Goal: Information Seeking & Learning: Check status

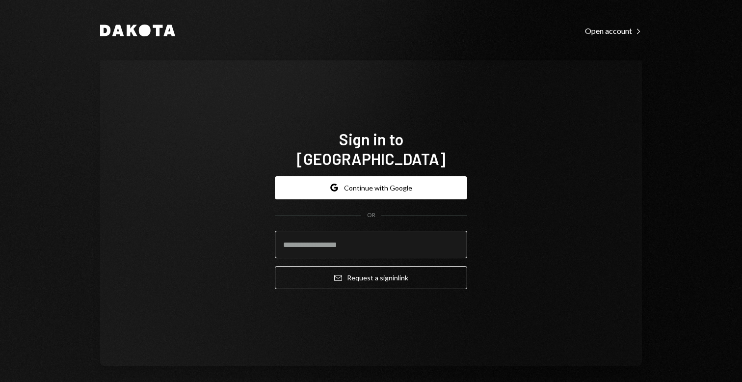
click at [377, 231] on input "email" at bounding box center [371, 244] width 192 height 27
type input "**********"
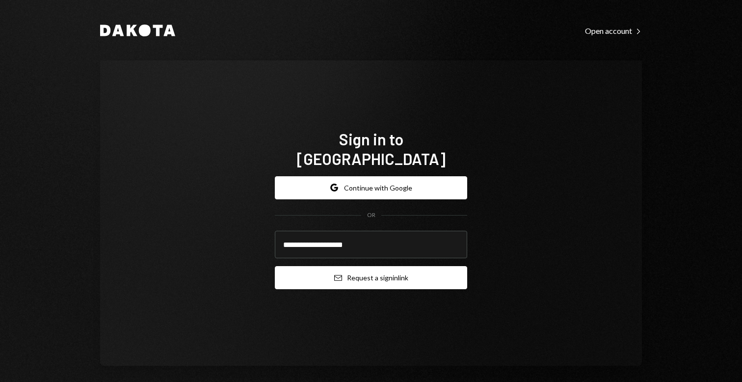
click at [393, 274] on button "Email Request a sign in link" at bounding box center [371, 277] width 192 height 23
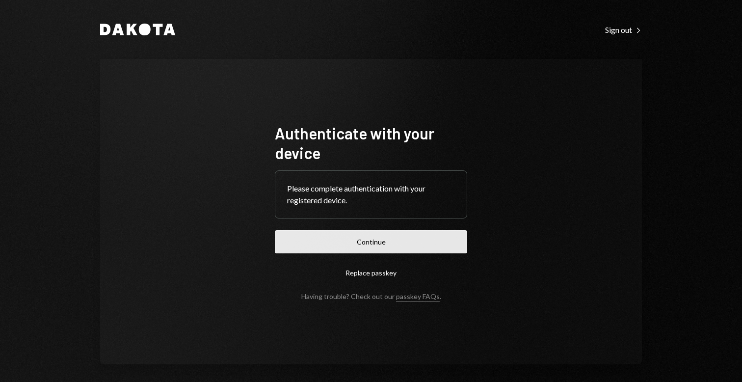
click at [448, 231] on button "Continue" at bounding box center [371, 241] width 192 height 23
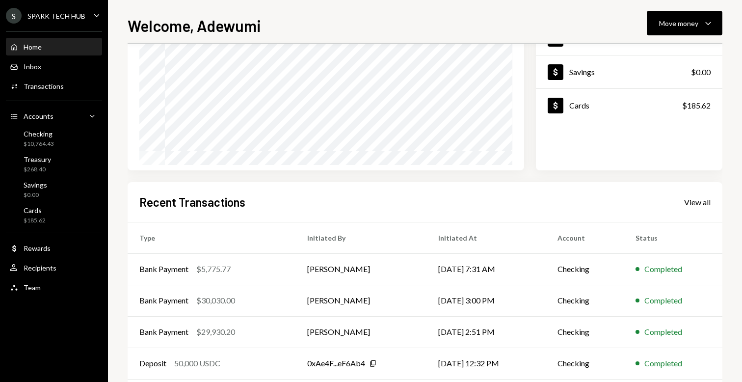
scroll to position [163, 0]
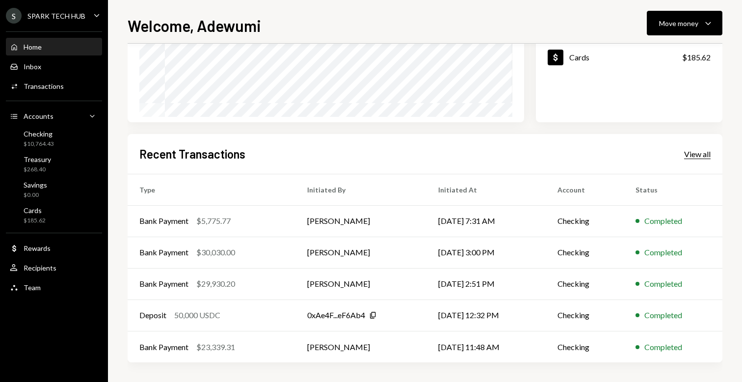
click at [701, 153] on div "View all" at bounding box center [697, 154] width 27 height 10
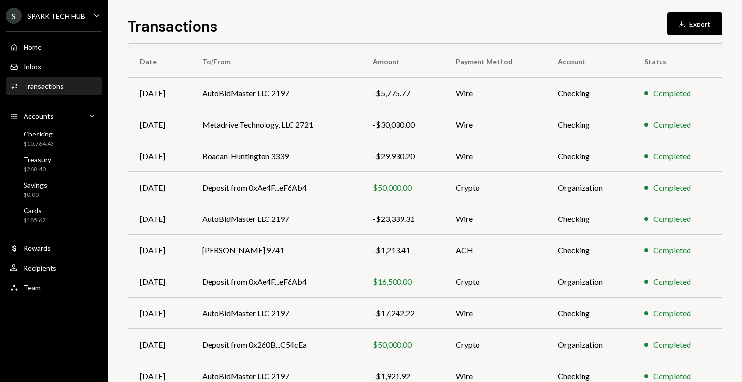
scroll to position [131, 0]
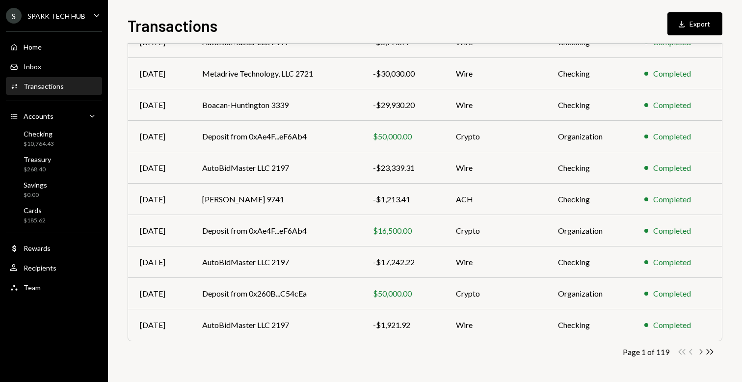
click at [700, 350] on icon "Chevron Right" at bounding box center [700, 351] width 9 height 9
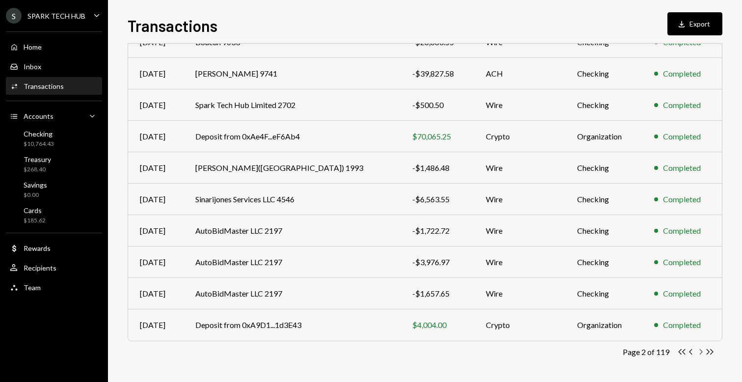
click at [700, 350] on icon "Chevron Right" at bounding box center [700, 351] width 9 height 9
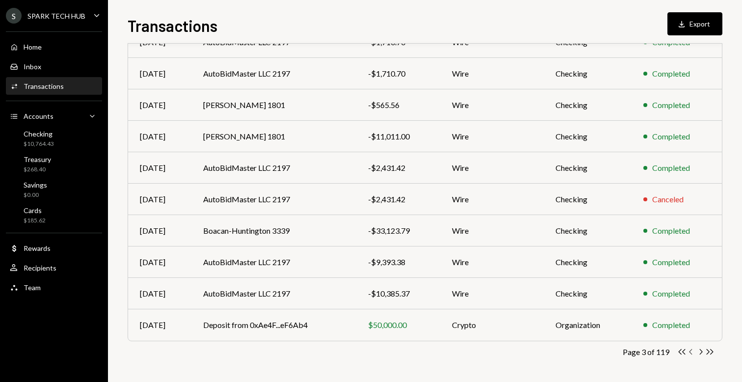
click at [691, 352] on icon "Chevron Left" at bounding box center [691, 351] width 9 height 9
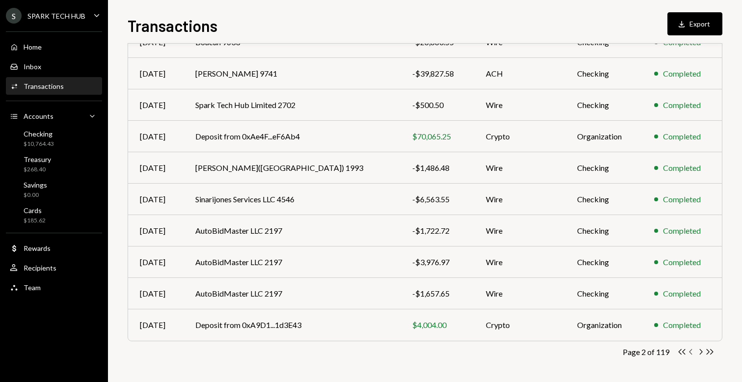
click at [691, 352] on icon "button" at bounding box center [690, 351] width 3 height 5
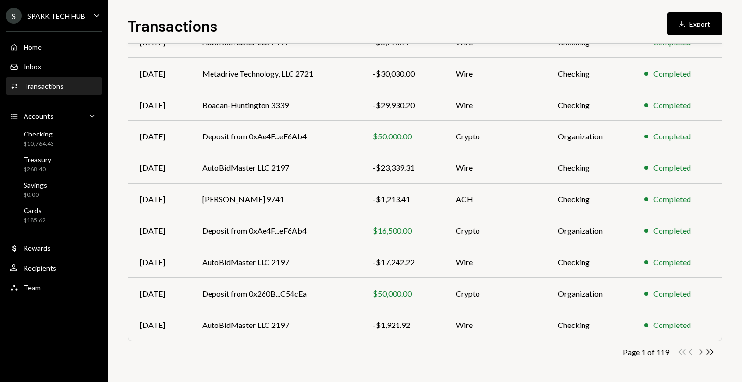
click at [700, 350] on icon "Chevron Right" at bounding box center [700, 351] width 9 height 9
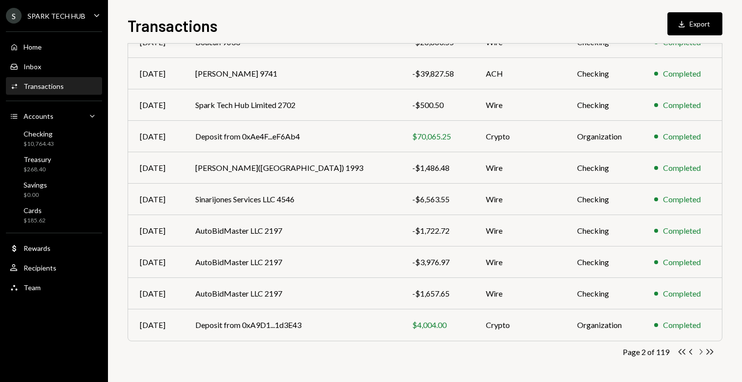
click at [702, 351] on icon "button" at bounding box center [701, 351] width 3 height 5
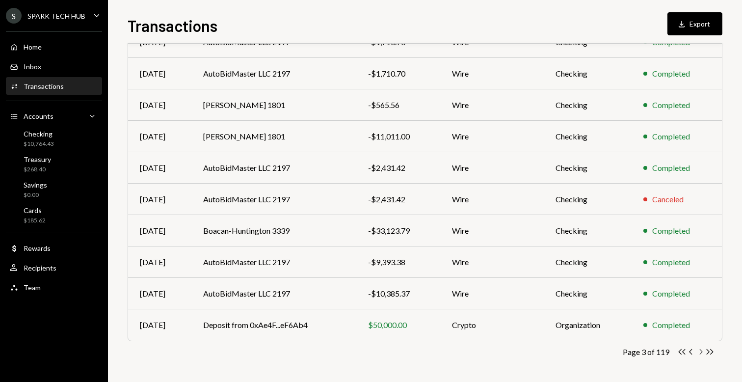
click at [700, 349] on icon "button" at bounding box center [701, 351] width 3 height 5
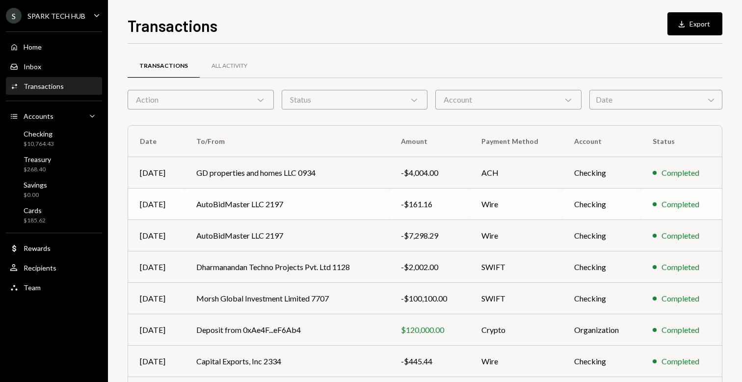
scroll to position [4, 0]
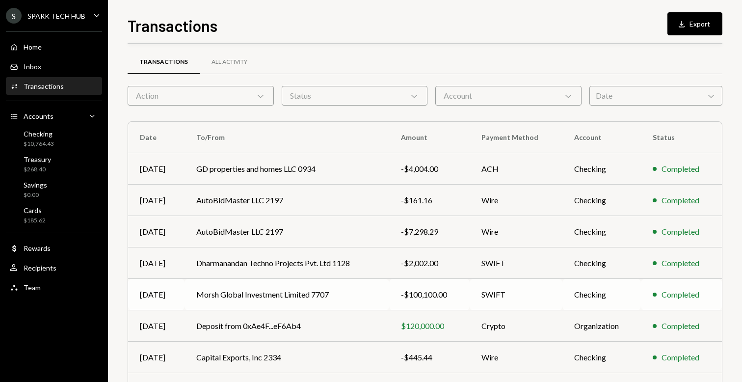
click at [490, 280] on td "SWIFT" at bounding box center [516, 294] width 93 height 31
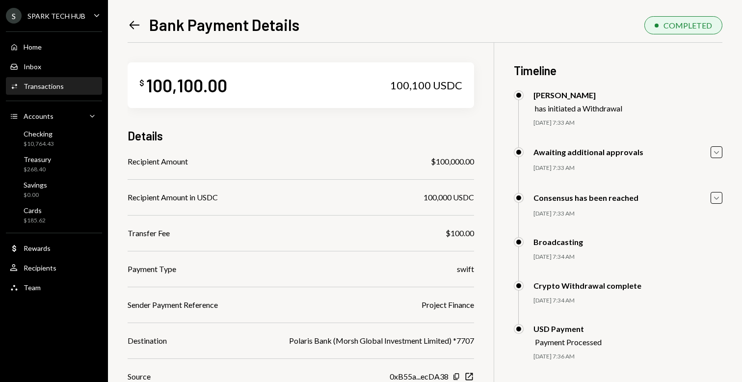
scroll to position [72, 0]
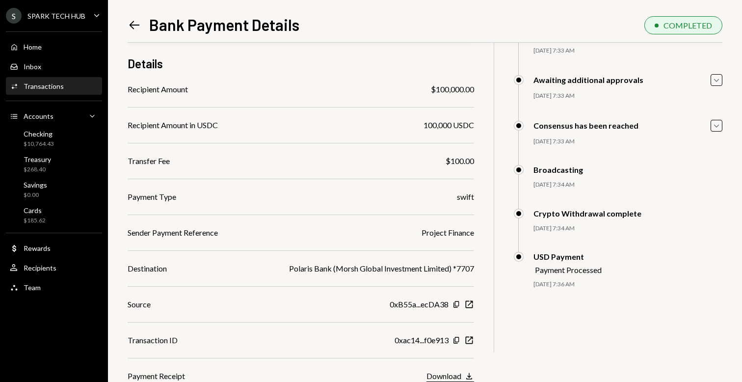
click at [454, 377] on div "Download" at bounding box center [444, 375] width 35 height 9
click at [129, 25] on icon "Left Arrow" at bounding box center [135, 25] width 14 height 14
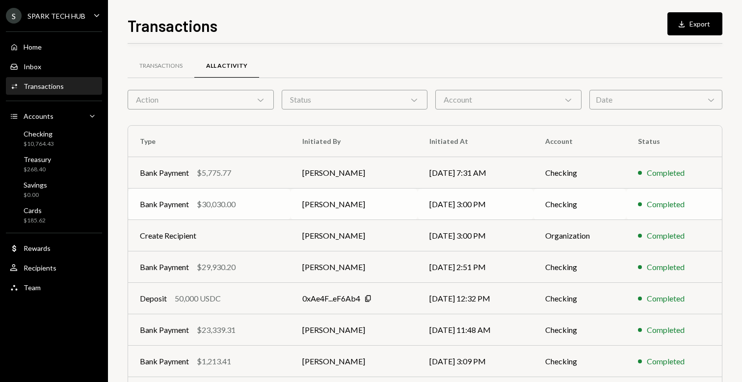
scroll to position [131, 0]
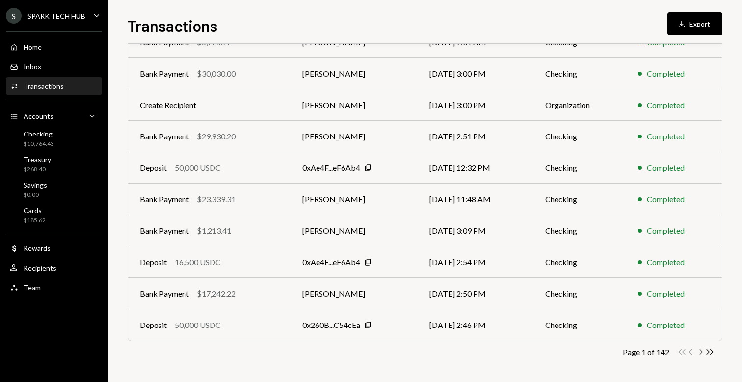
click at [698, 352] on icon "Chevron Right" at bounding box center [700, 351] width 9 height 9
click at [699, 352] on icon "Chevron Right" at bounding box center [700, 351] width 9 height 9
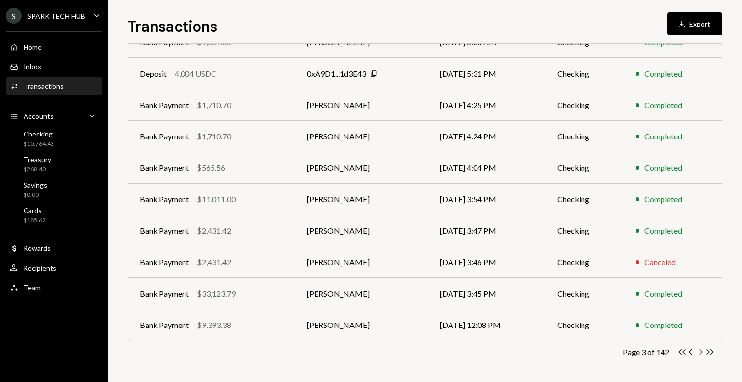
click at [700, 350] on icon "Chevron Right" at bounding box center [700, 351] width 9 height 9
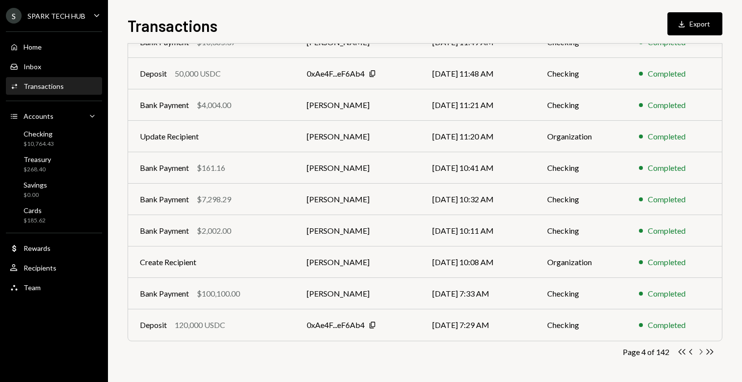
click at [701, 349] on icon "Chevron Right" at bounding box center [700, 351] width 9 height 9
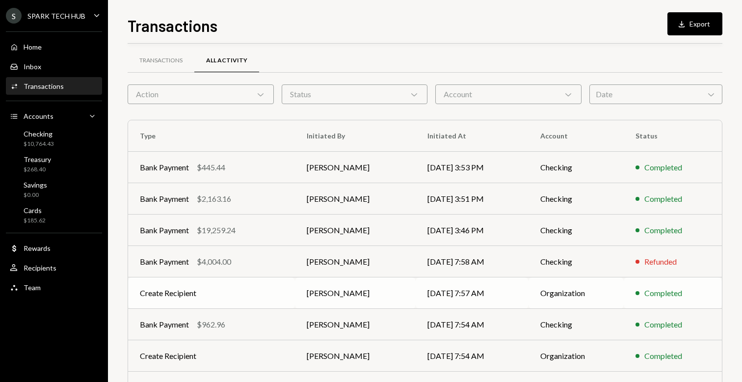
scroll to position [0, 0]
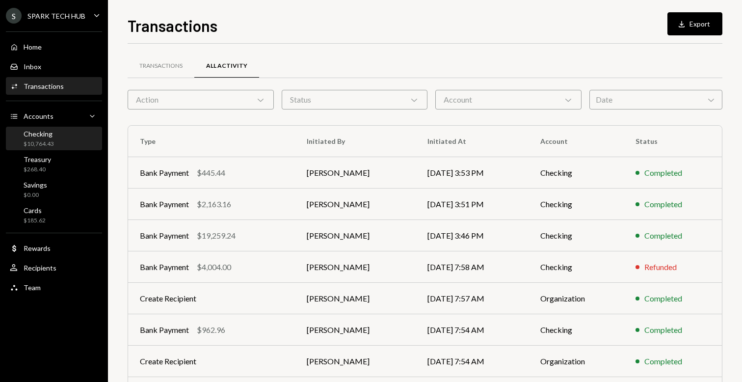
click at [50, 141] on div "$10,764.43" at bounding box center [39, 144] width 30 height 8
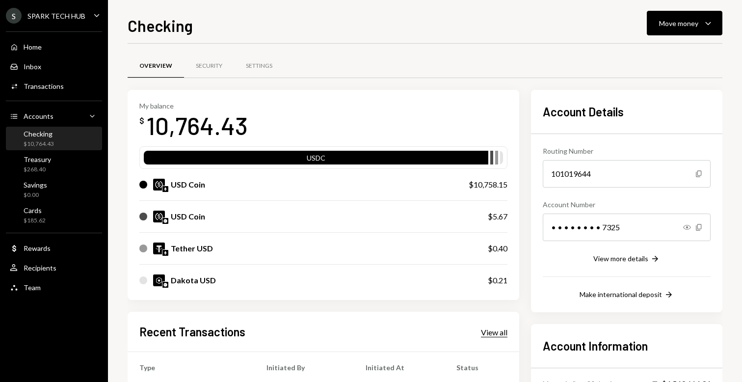
click at [490, 334] on div "View all" at bounding box center [494, 332] width 27 height 10
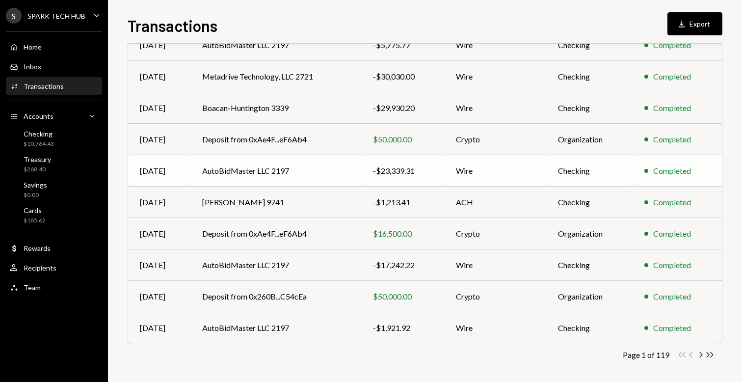
scroll to position [131, 0]
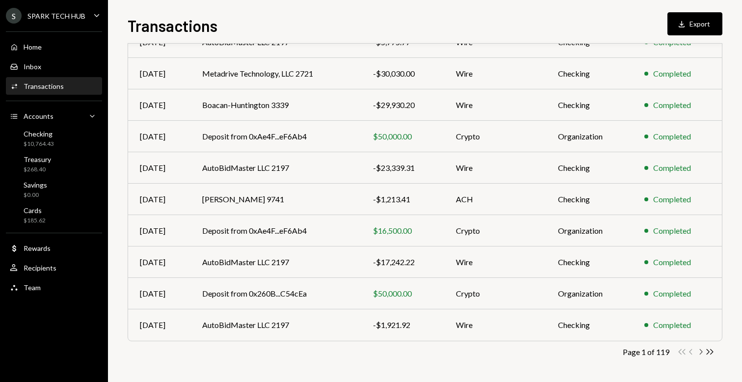
click at [701, 351] on icon "Chevron Right" at bounding box center [700, 351] width 9 height 9
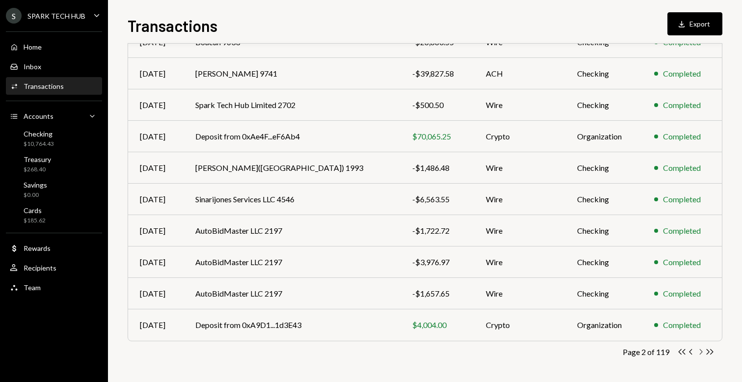
click at [701, 351] on icon "Chevron Right" at bounding box center [700, 351] width 9 height 9
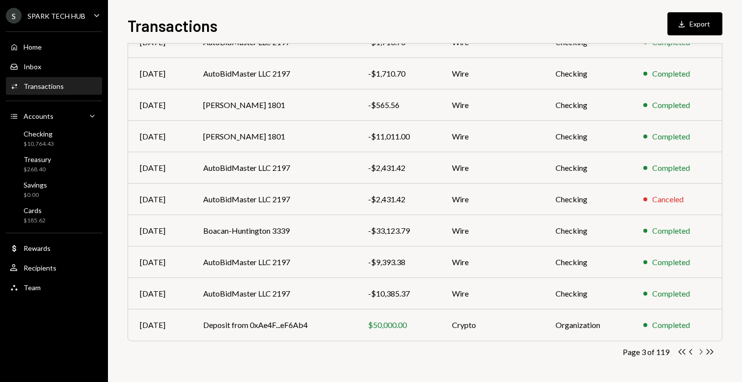
click at [701, 351] on icon "Chevron Right" at bounding box center [700, 351] width 9 height 9
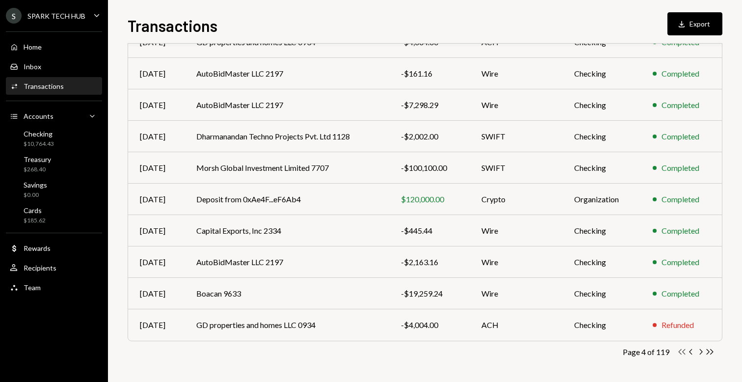
click at [680, 348] on icon "Double Arrow Left" at bounding box center [681, 351] width 9 height 9
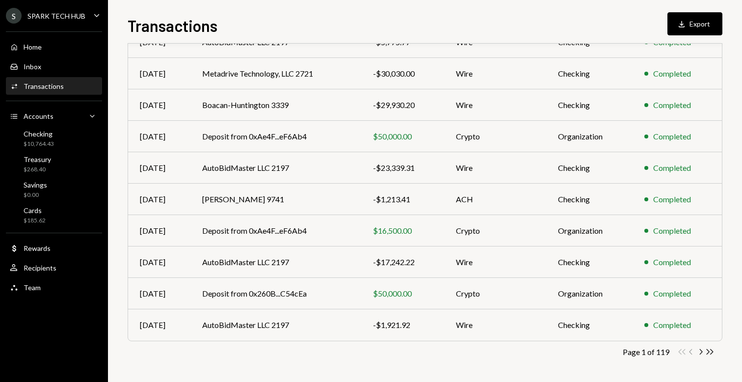
click at [680, 348] on div "Double Arrow Left Chevron Left Chevron Right Double Arrow Right" at bounding box center [695, 351] width 37 height 9
